Goal: Find specific page/section: Find specific page/section

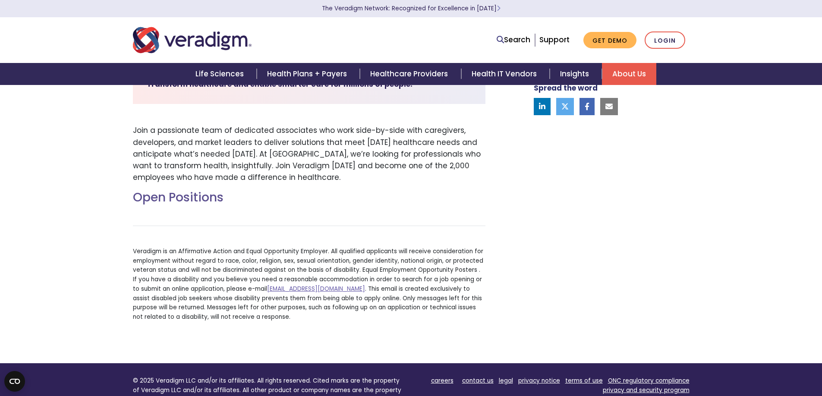
scroll to position [251, 0]
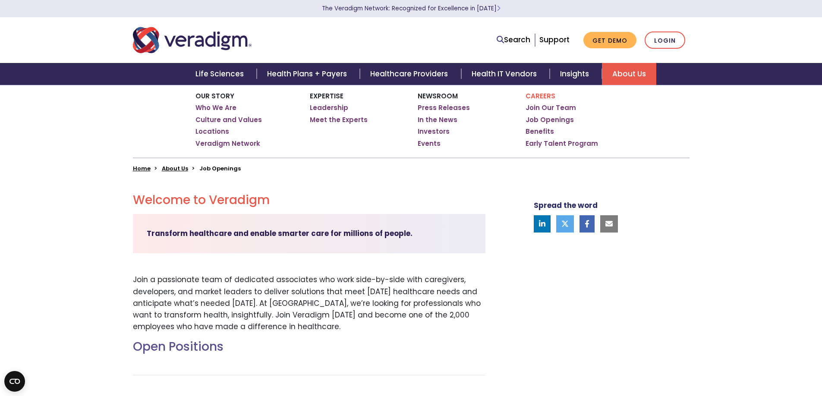
drag, startPoint x: 823, startPoint y: 38, endPoint x: 529, endPoint y: 134, distance: 309.2
click at [769, 86] on html "The Veradigm Network: Recognized for Excellence in 2025 Search Support Get Demo…" at bounding box center [411, 94] width 822 height 396
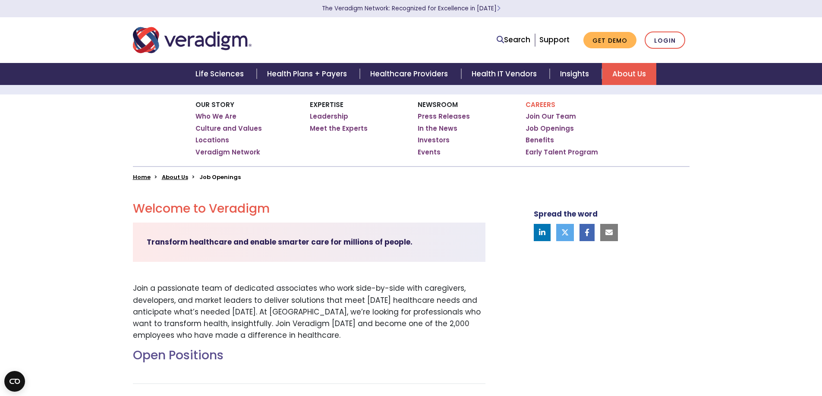
click at [233, 172] on div "Home About Us Job Openings" at bounding box center [411, 173] width 570 height 15
click at [232, 175] on li "Job Openings" at bounding box center [219, 177] width 41 height 8
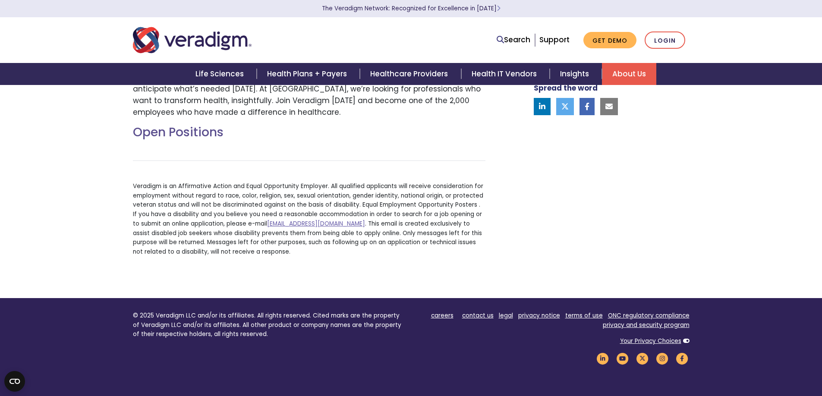
scroll to position [319, 0]
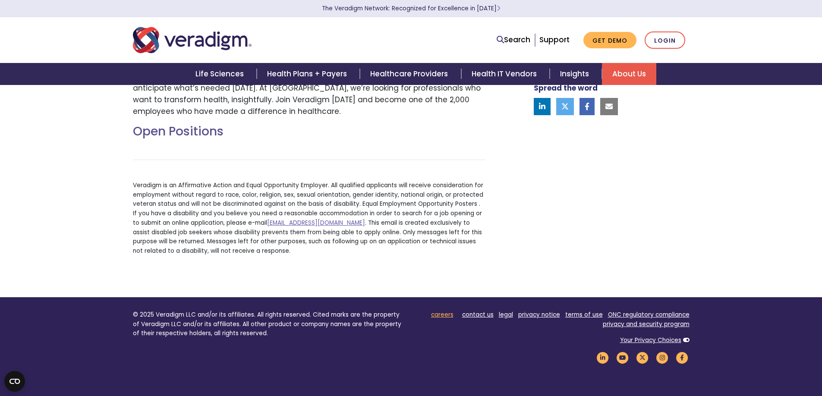
click at [447, 316] on link "careers" at bounding box center [442, 315] width 22 height 8
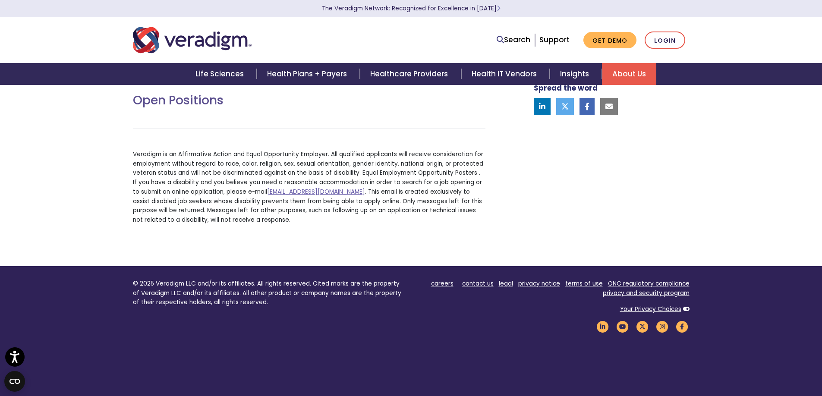
scroll to position [357, 0]
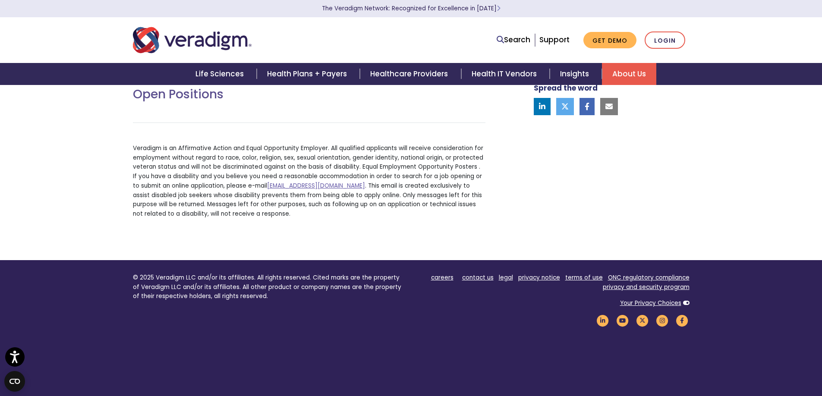
click at [449, 282] on li "careers" at bounding box center [442, 277] width 22 height 9
click at [448, 279] on link "careers" at bounding box center [442, 278] width 22 height 8
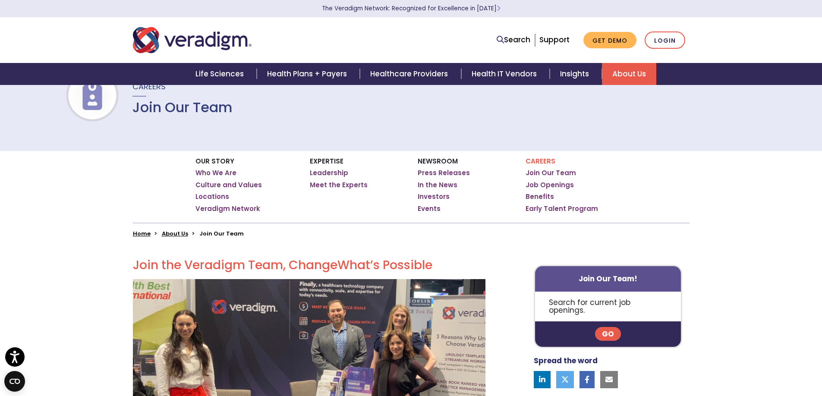
scroll to position [37, 0]
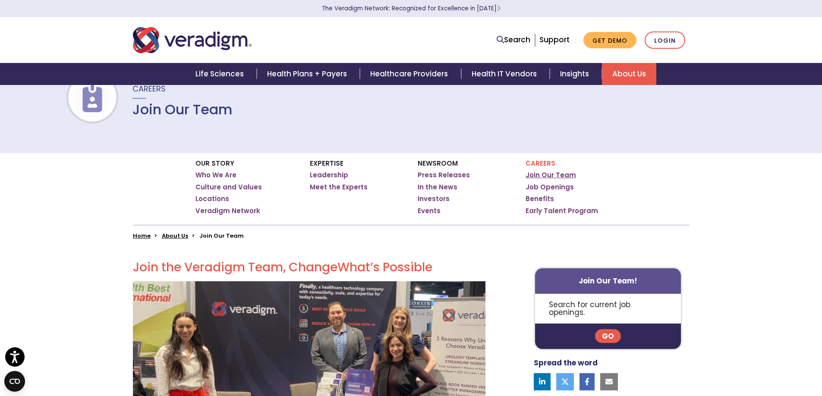
click at [558, 171] on link "Join Our Team" at bounding box center [551, 175] width 51 height 9
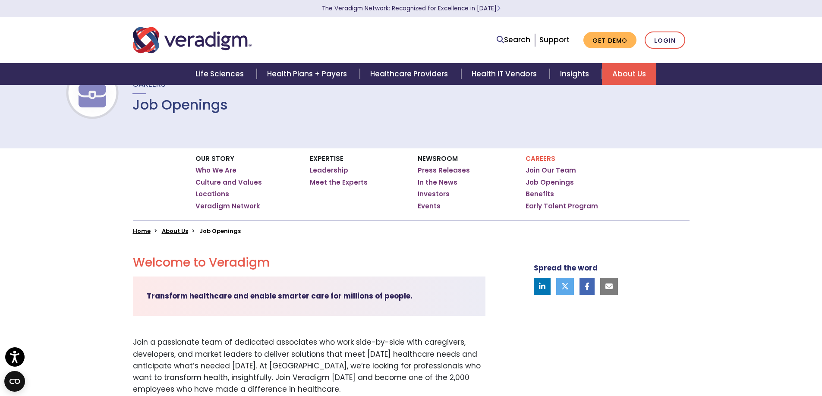
scroll to position [41, 0]
click at [559, 164] on div "Careers Join Our Team Job Openings Benefits Early Talent Program" at bounding box center [573, 185] width 108 height 72
click at [563, 170] on link "Join Our Team" at bounding box center [551, 171] width 51 height 9
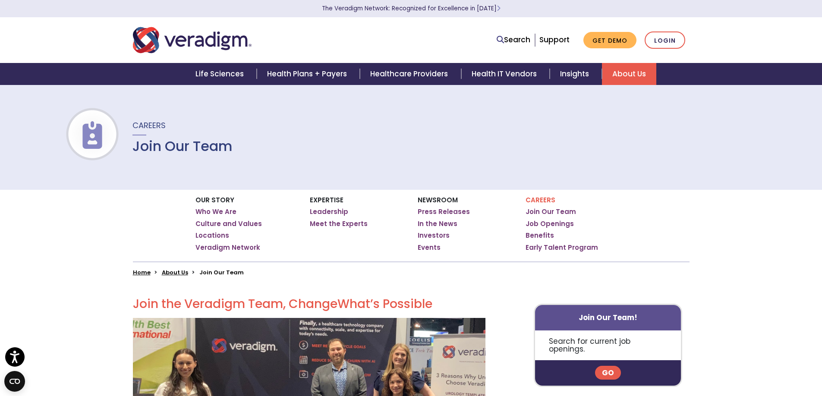
drag, startPoint x: 825, startPoint y: 30, endPoint x: 739, endPoint y: -26, distance: 102.1
click at [739, 0] on html "Press Option+1 for screen-reader mode, Option+0 to cancel Accessibility Screen-…" at bounding box center [411, 198] width 822 height 396
